Goal: Find specific page/section: Find specific page/section

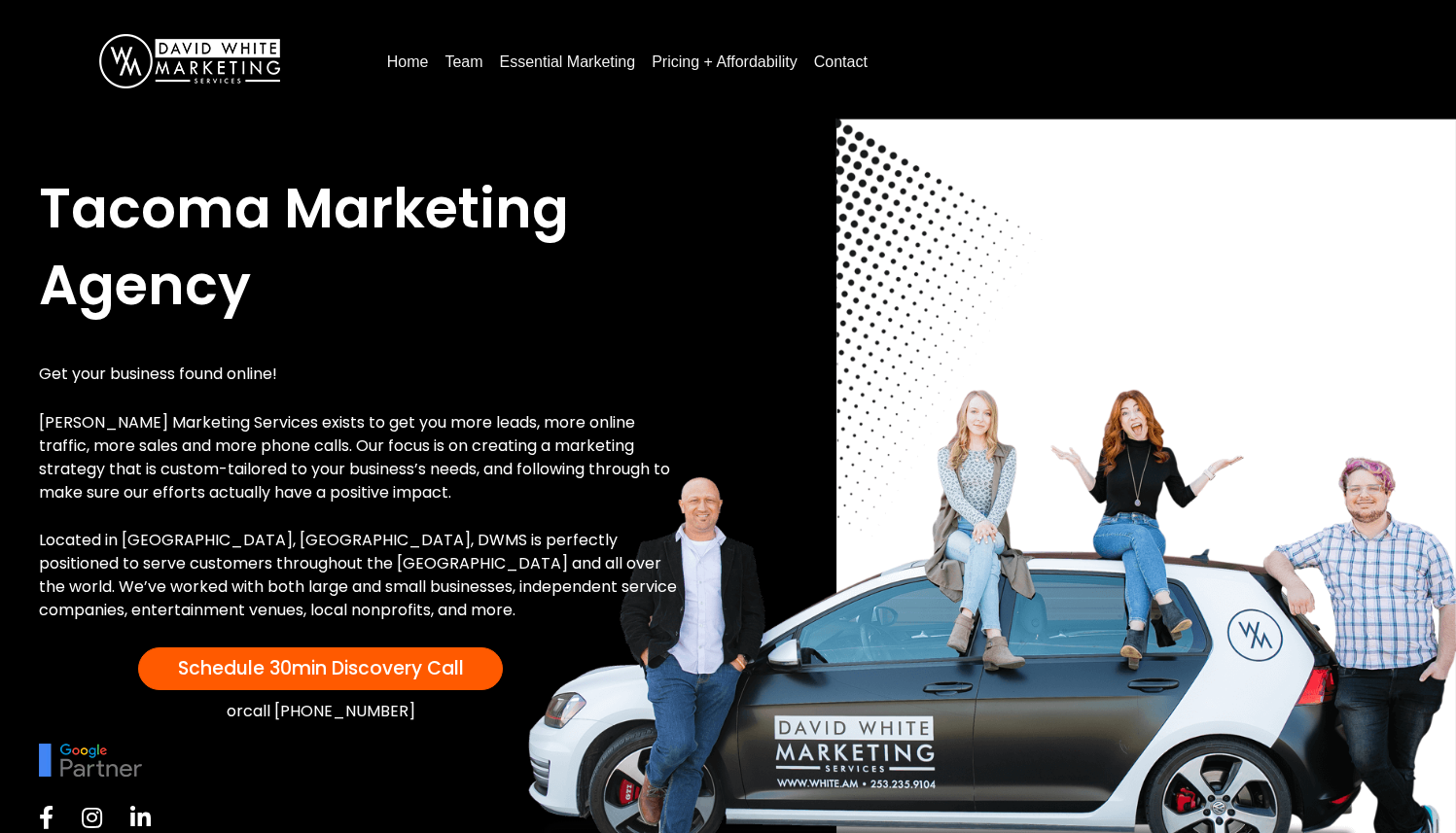
click at [453, 64] on link "Team" at bounding box center [463, 63] width 54 height 31
click at [704, 67] on link "Pricing + Affordability" at bounding box center [725, 63] width 162 height 31
